Goal: Task Accomplishment & Management: Use online tool/utility

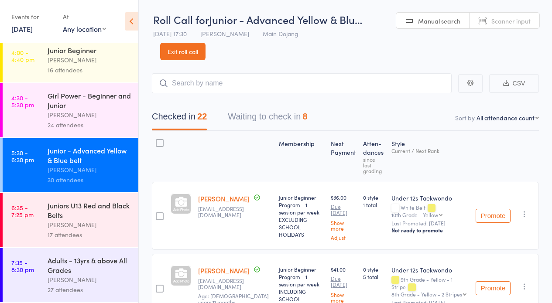
click at [69, 224] on div "[PERSON_NAME]" at bounding box center [89, 225] width 83 height 10
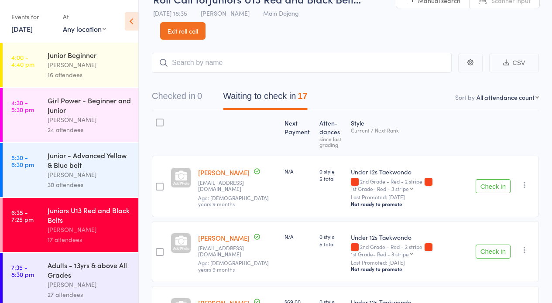
scroll to position [33, 0]
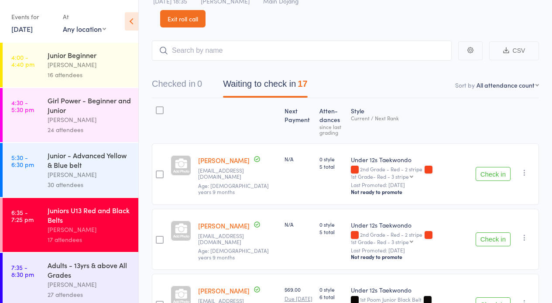
click at [491, 172] on button "Check in" at bounding box center [492, 174] width 35 height 14
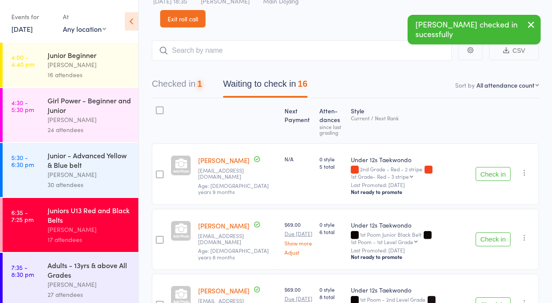
click at [491, 172] on button "Check in" at bounding box center [492, 174] width 35 height 14
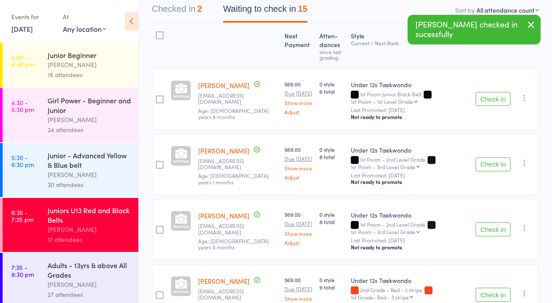
click at [488, 95] on button "Check in" at bounding box center [492, 99] width 35 height 14
click at [484, 163] on button "Check in" at bounding box center [492, 164] width 35 height 14
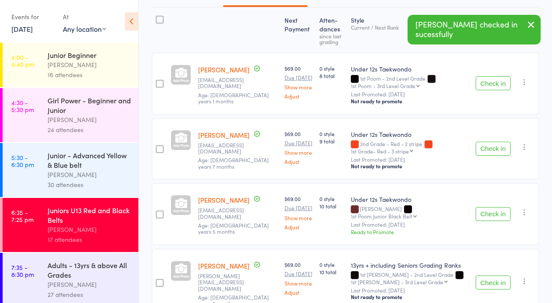
click at [492, 147] on button "Check in" at bounding box center [492, 149] width 35 height 14
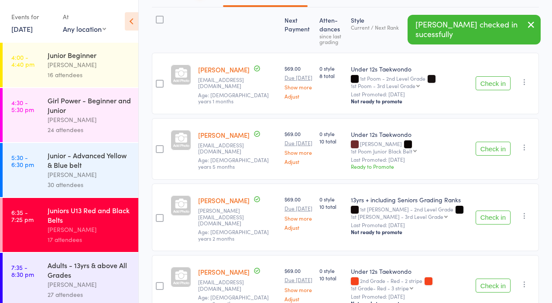
scroll to position [205, 0]
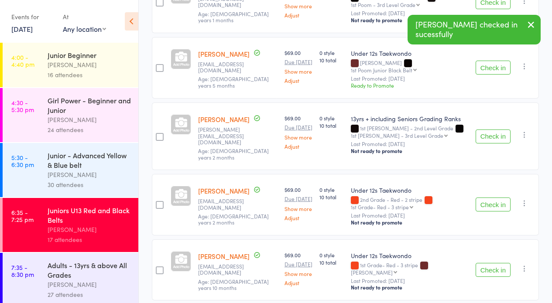
click at [490, 198] on button "Check in" at bounding box center [492, 205] width 35 height 14
click at [492, 198] on button "Check in" at bounding box center [492, 205] width 35 height 14
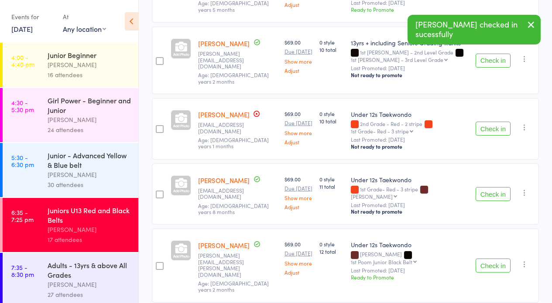
scroll to position [282, 0]
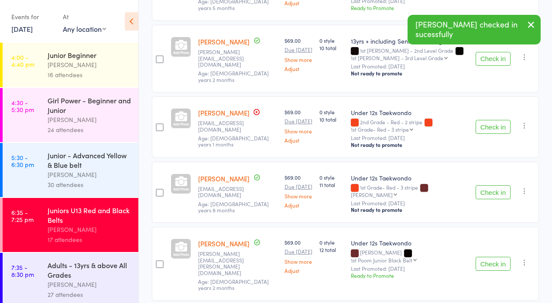
click at [492, 186] on button "Check in" at bounding box center [492, 192] width 35 height 14
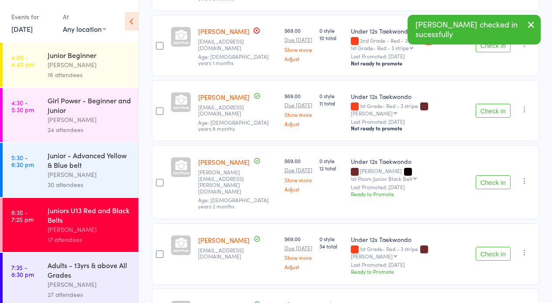
scroll to position [458, 0]
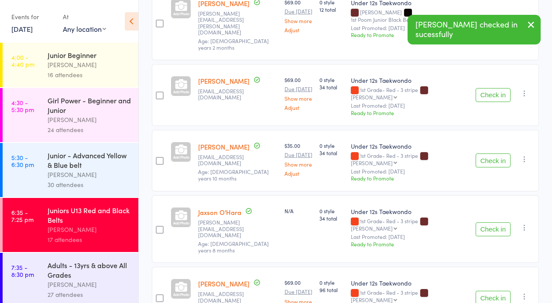
click at [488, 88] on button "Check in" at bounding box center [492, 95] width 35 height 14
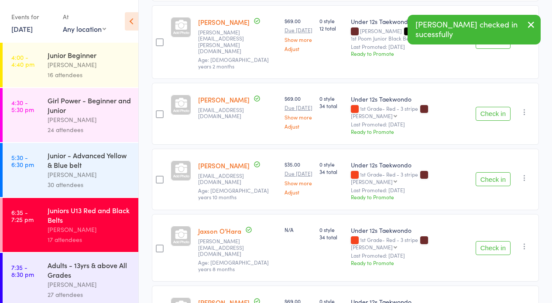
scroll to position [399, 0]
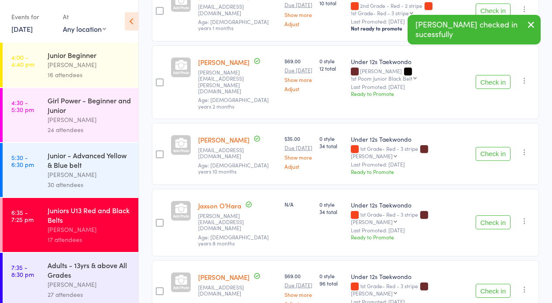
click at [492, 75] on button "Check in" at bounding box center [492, 82] width 35 height 14
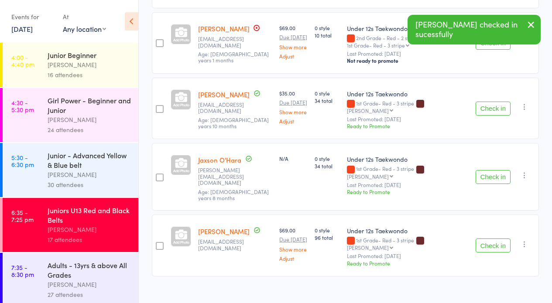
click at [489, 170] on button "Check in" at bounding box center [492, 177] width 35 height 14
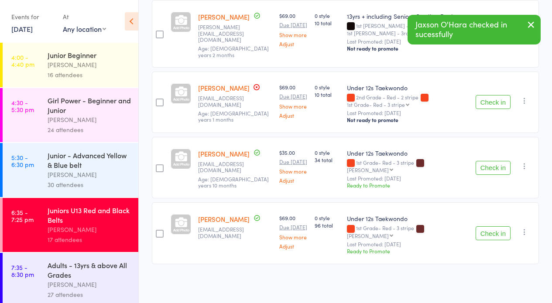
scroll to position [301, 0]
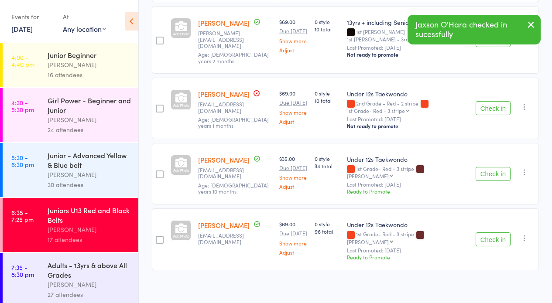
click at [485, 167] on button "Check in" at bounding box center [492, 174] width 35 height 14
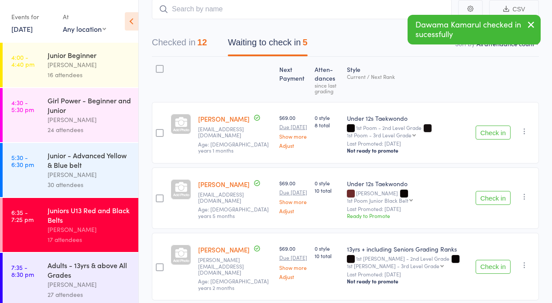
scroll to position [50, 0]
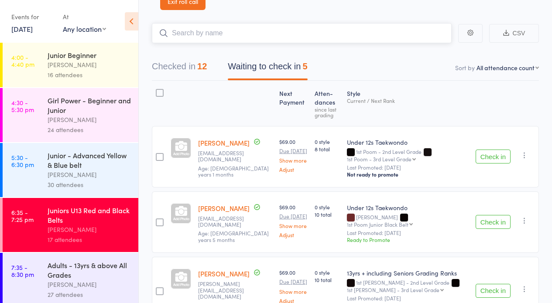
click at [192, 29] on input "search" at bounding box center [302, 33] width 300 height 20
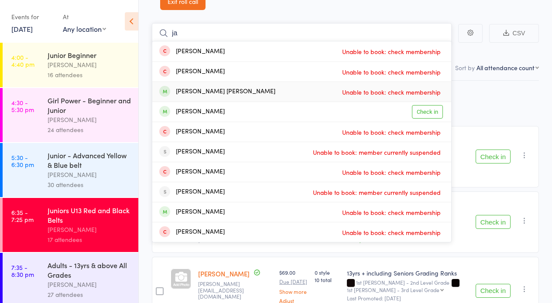
type input "j"
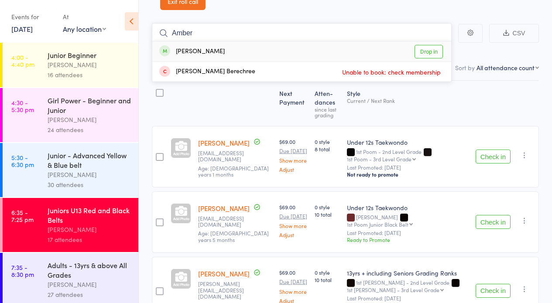
type input "Amber"
click at [422, 50] on link "Drop in" at bounding box center [428, 52] width 28 height 14
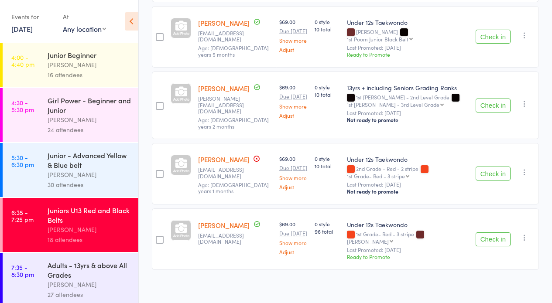
scroll to position [0, 0]
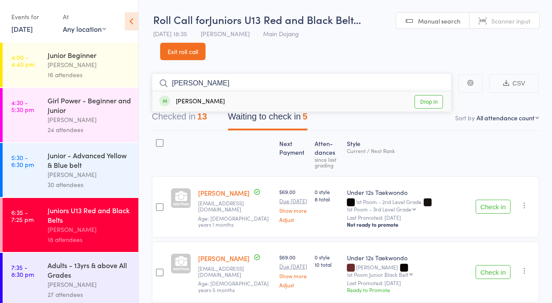
type input "Lorenzo"
click at [426, 100] on link "Drop in" at bounding box center [428, 102] width 28 height 14
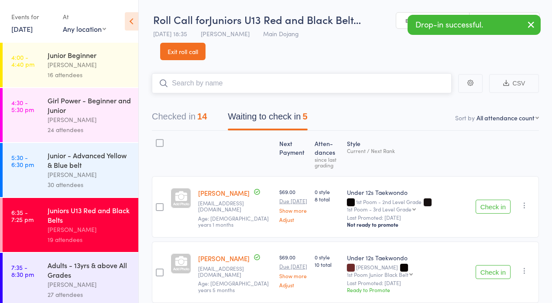
click at [243, 115] on button "Waiting to check in 5" at bounding box center [267, 118] width 79 height 23
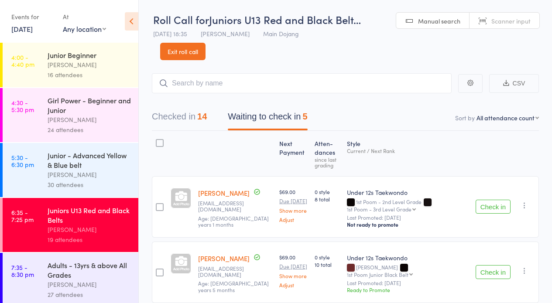
click at [490, 205] on button "Check in" at bounding box center [492, 207] width 35 height 14
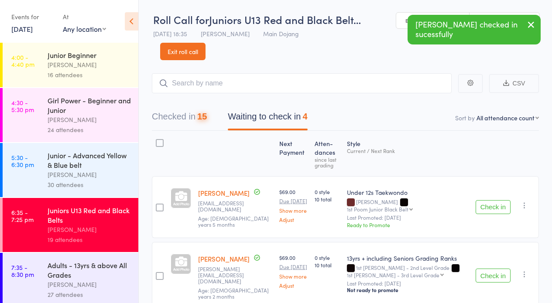
click at [179, 49] on link "Exit roll call" at bounding box center [182, 51] width 45 height 17
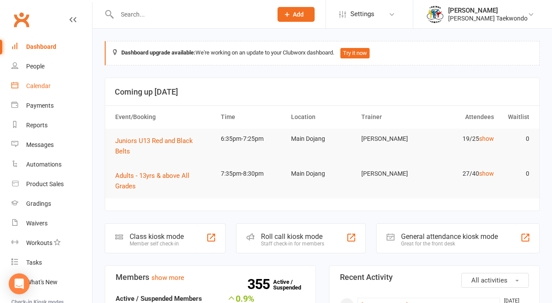
click at [38, 84] on div "Calendar" at bounding box center [38, 85] width 24 height 7
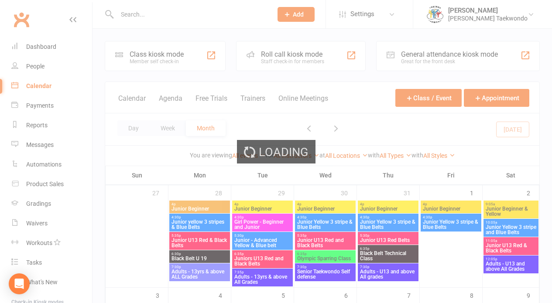
scroll to position [185, 0]
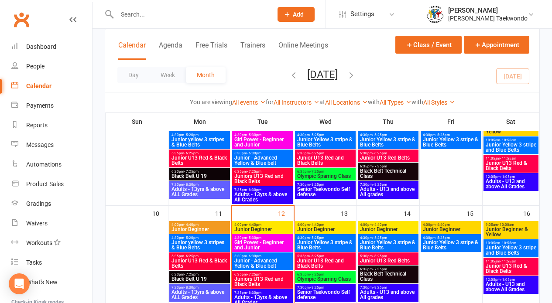
click at [276, 277] on span "Juniors U13 Red and Black Belts" at bounding box center [262, 282] width 57 height 10
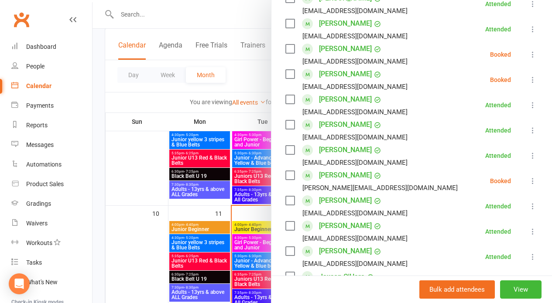
scroll to position [335, 0]
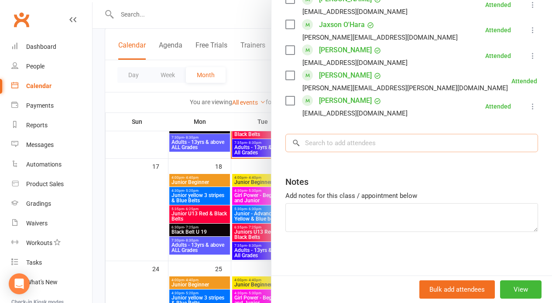
click at [334, 145] on input "search" at bounding box center [411, 143] width 253 height 18
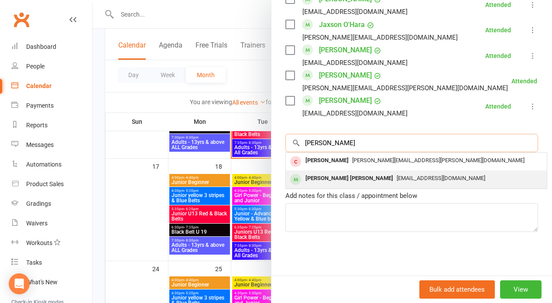
type input "[PERSON_NAME]"
click at [342, 174] on div "[PERSON_NAME] [PERSON_NAME]" at bounding box center [349, 178] width 95 height 13
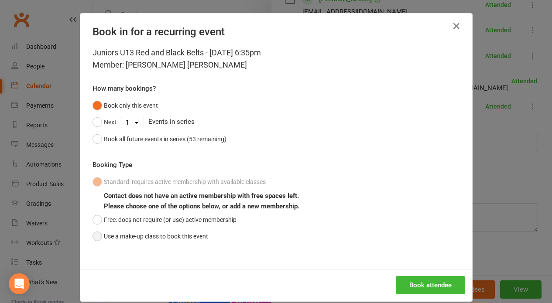
click at [93, 233] on button "Use a make-up class to book this event" at bounding box center [150, 236] width 116 height 17
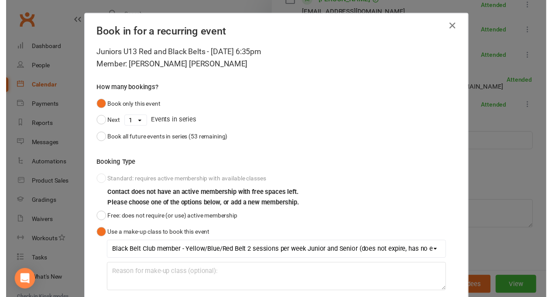
scroll to position [523, 0]
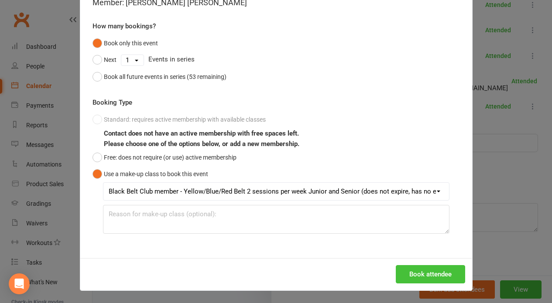
click at [414, 269] on button "Book attendee" at bounding box center [430, 274] width 69 height 18
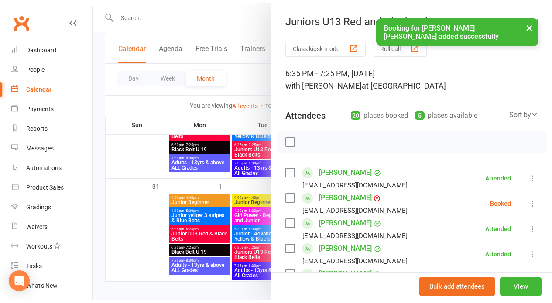
scroll to position [367, 0]
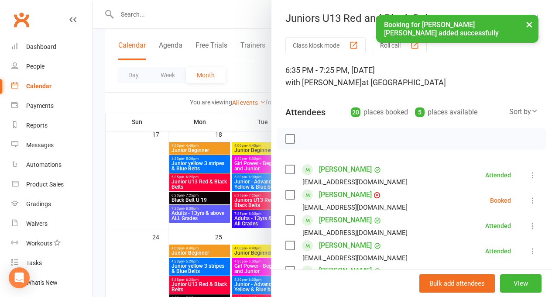
click at [526, 20] on button "×" at bounding box center [529, 24] width 16 height 19
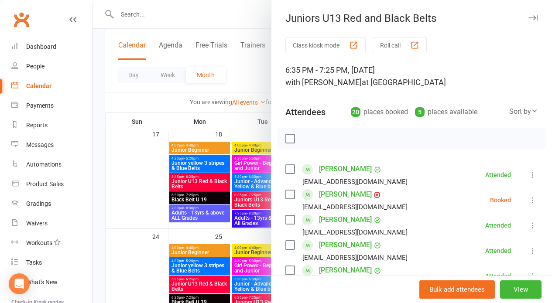
click at [386, 43] on button "Roll call" at bounding box center [399, 45] width 54 height 16
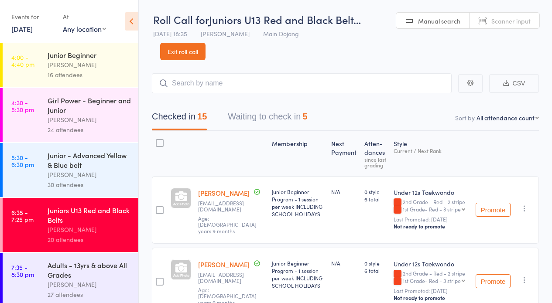
click at [249, 115] on button "Waiting to check in 5" at bounding box center [267, 118] width 79 height 23
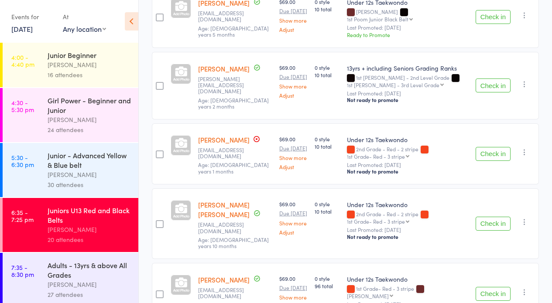
scroll to position [222, 0]
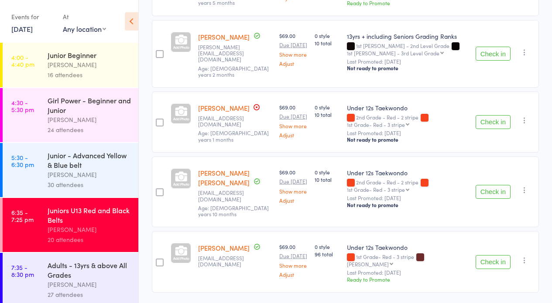
click at [486, 185] on button "Check in" at bounding box center [492, 192] width 35 height 14
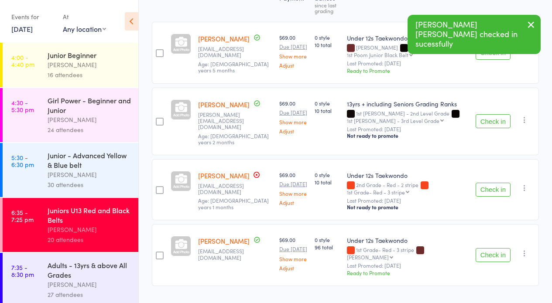
scroll to position [7, 0]
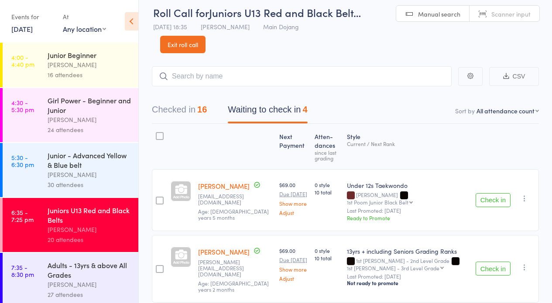
click at [266, 109] on button "Waiting to check in 4" at bounding box center [267, 111] width 79 height 23
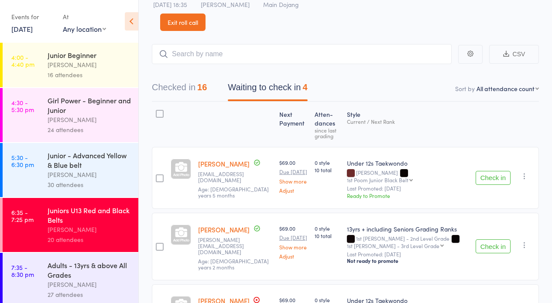
scroll to position [101, 0]
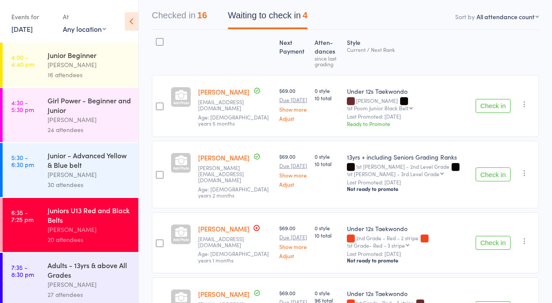
click at [490, 236] on button "Check in" at bounding box center [492, 243] width 35 height 14
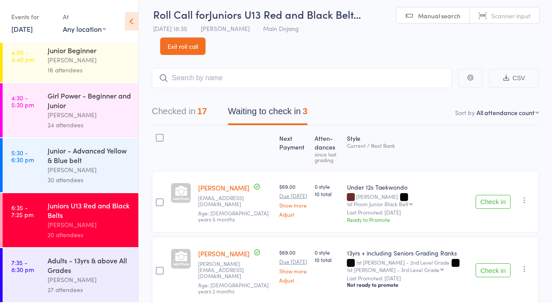
scroll to position [87, 0]
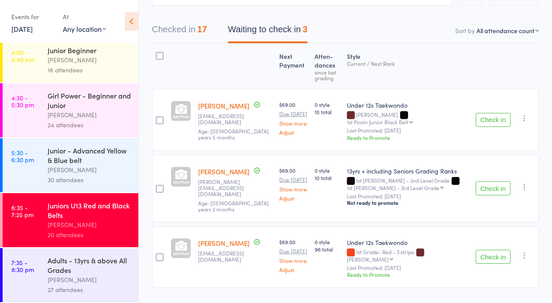
click at [73, 271] on div "Adults - 13yrs & above All Grades" at bounding box center [89, 265] width 83 height 19
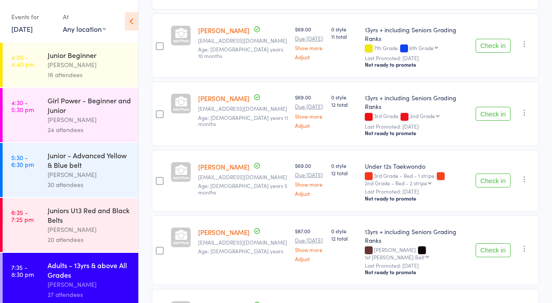
scroll to position [972, 0]
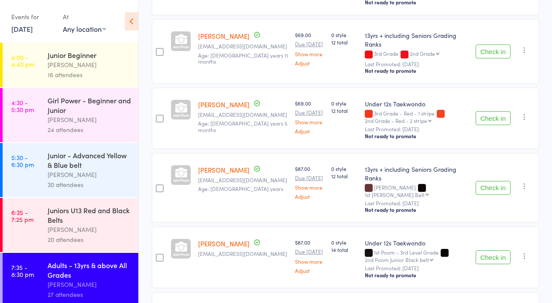
drag, startPoint x: 492, startPoint y: 93, endPoint x: 404, endPoint y: 87, distance: 88.3
click at [492, 181] on button "Check in" at bounding box center [492, 188] width 35 height 14
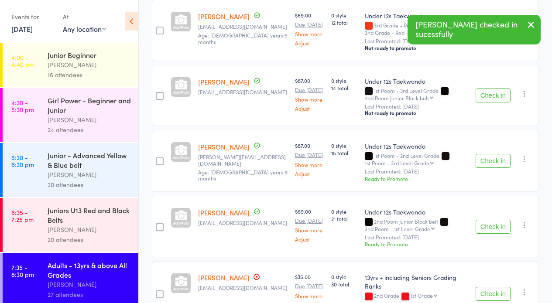
scroll to position [1045, 0]
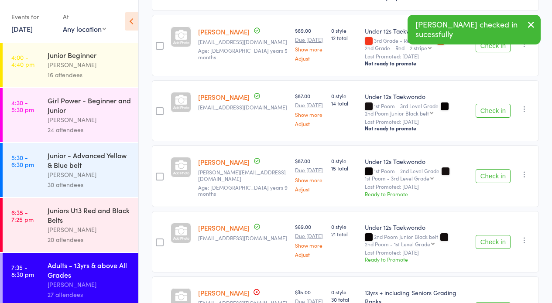
click at [491, 169] on button "Check in" at bounding box center [492, 176] width 35 height 14
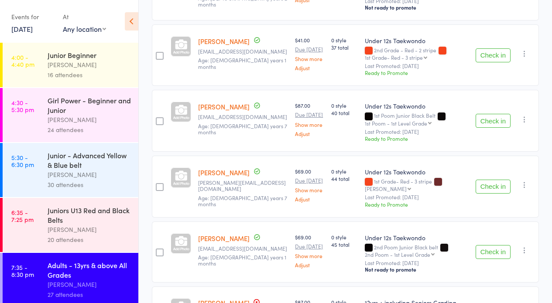
scroll to position [1370, 0]
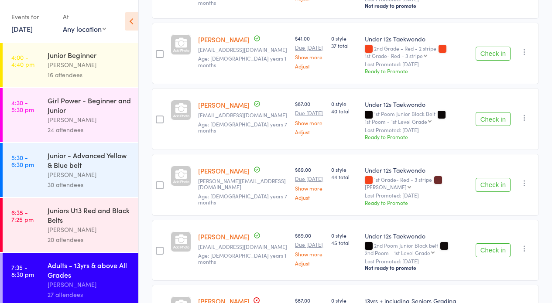
drag, startPoint x: 490, startPoint y: 142, endPoint x: 454, endPoint y: 154, distance: 38.1
click at [489, 243] on button "Check in" at bounding box center [492, 250] width 35 height 14
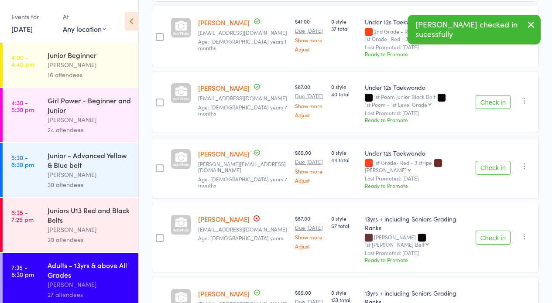
scroll to position [1389, 0]
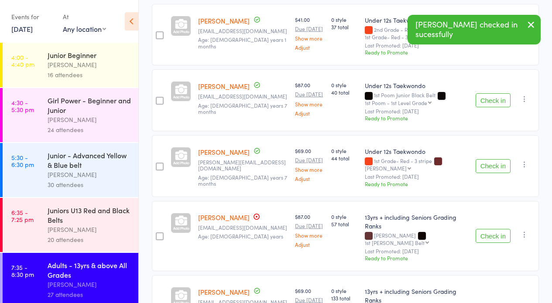
click at [493, 229] on button "Check in" at bounding box center [492, 236] width 35 height 14
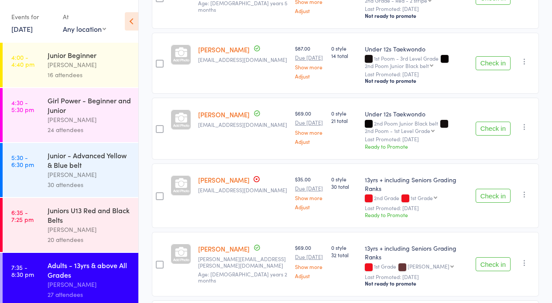
scroll to position [1326, 0]
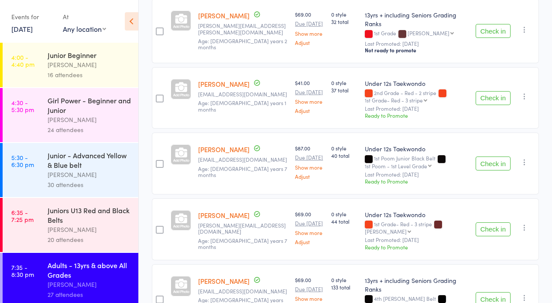
click at [331, 218] on span "44 total" at bounding box center [344, 221] width 27 height 7
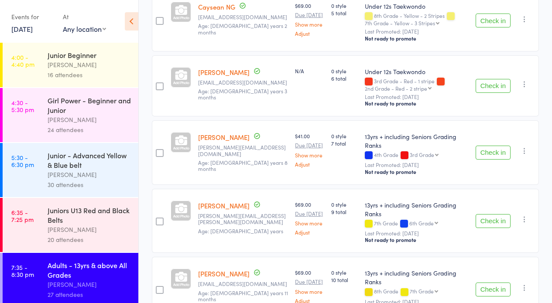
scroll to position [0, 0]
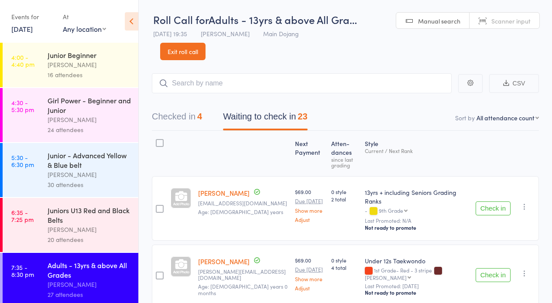
click at [194, 114] on button "Checked in 4" at bounding box center [177, 118] width 50 height 23
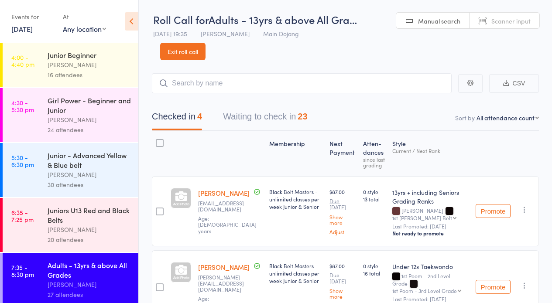
click at [264, 122] on button "Waiting to check in 23" at bounding box center [265, 118] width 84 height 23
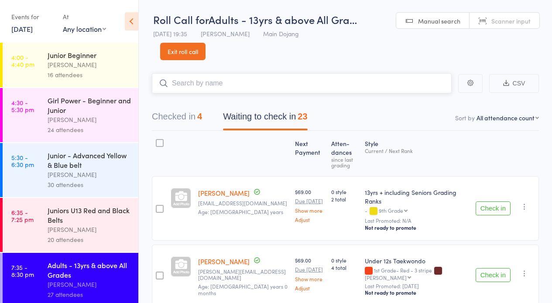
click at [234, 90] on input "search" at bounding box center [302, 83] width 300 height 20
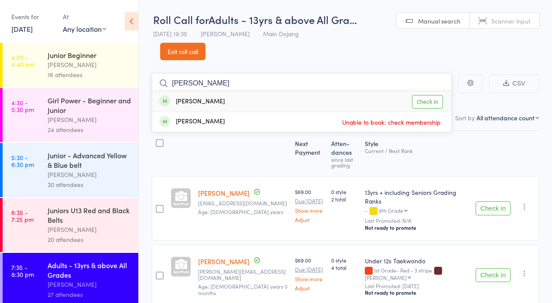
type input "kevin"
click at [427, 106] on link "Check in" at bounding box center [427, 102] width 31 height 14
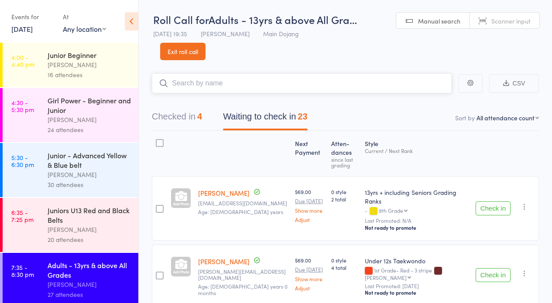
click at [300, 82] on input "search" at bounding box center [302, 83] width 300 height 20
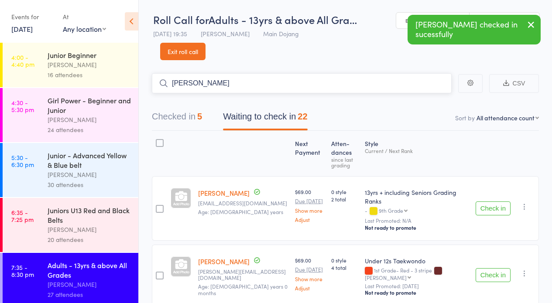
type input "thomas"
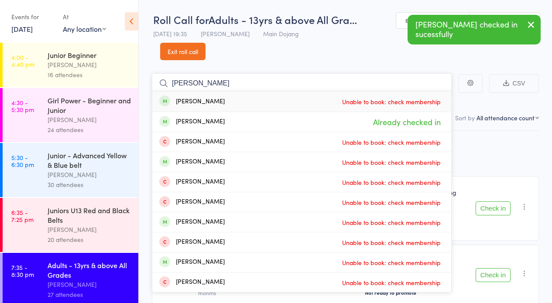
drag, startPoint x: 217, startPoint y: 85, endPoint x: 161, endPoint y: 86, distance: 56.3
click at [161, 86] on form "thomas Thomas Read Unable to book: check membership Thomas Hoare Already checke…" at bounding box center [302, 83] width 300 height 20
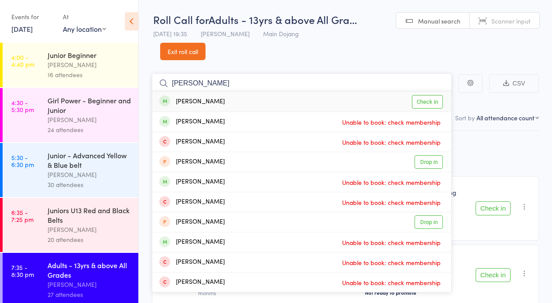
type input "cole"
click at [430, 103] on link "Check in" at bounding box center [427, 102] width 31 height 14
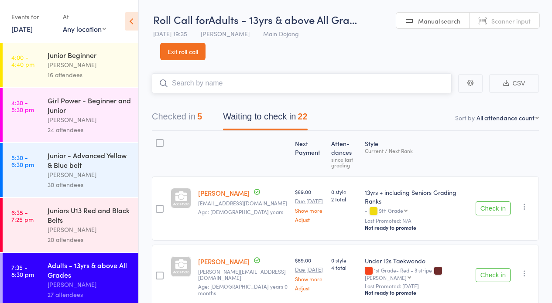
click at [345, 81] on input "search" at bounding box center [302, 83] width 300 height 20
